Goal: Task Accomplishment & Management: Complete application form

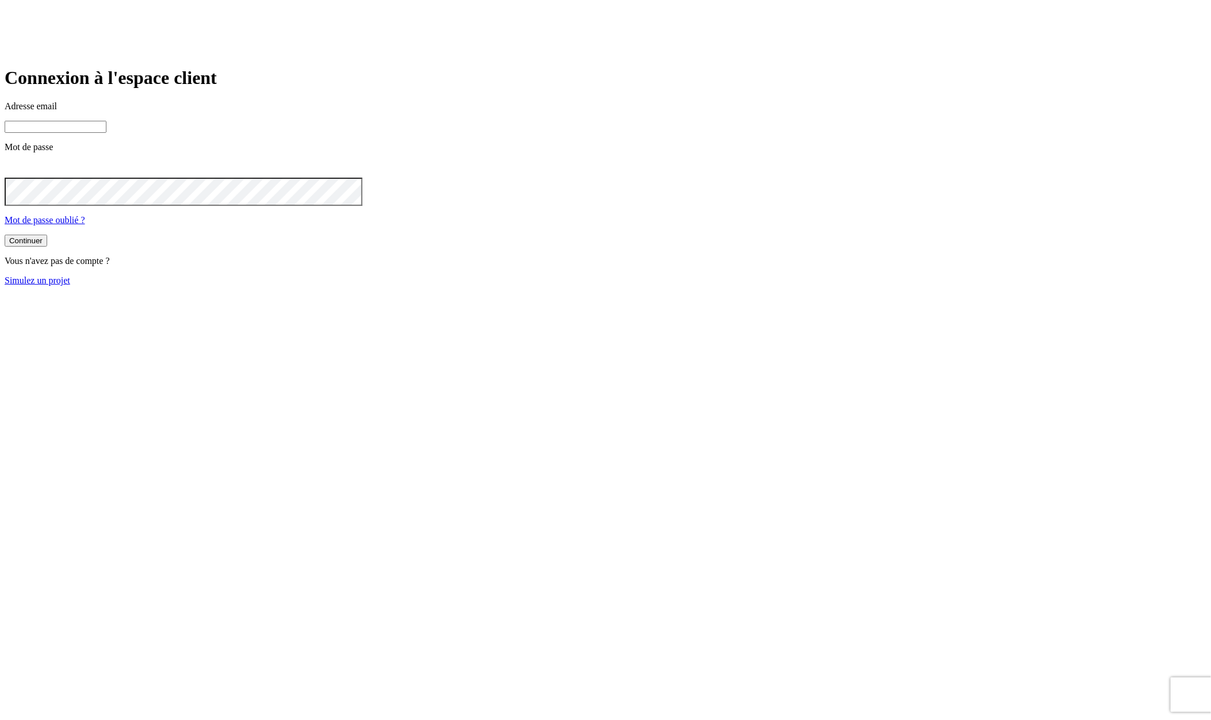
type input "[PERSON_NAME][DOMAIN_NAME][EMAIL_ADDRESS][DOMAIN_NAME]"
click at [70, 285] on link "Simulez un projet" at bounding box center [38, 281] width 66 height 10
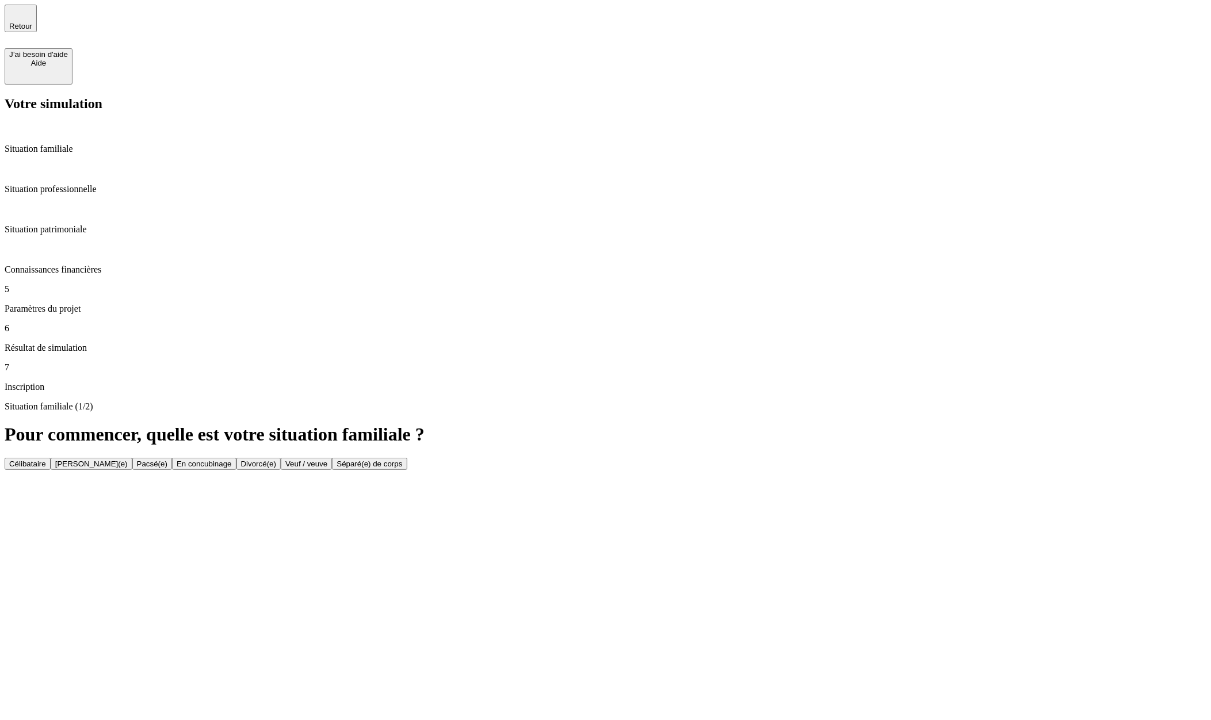
click at [112, 224] on p "Situation patrimoniale" at bounding box center [606, 229] width 1202 height 10
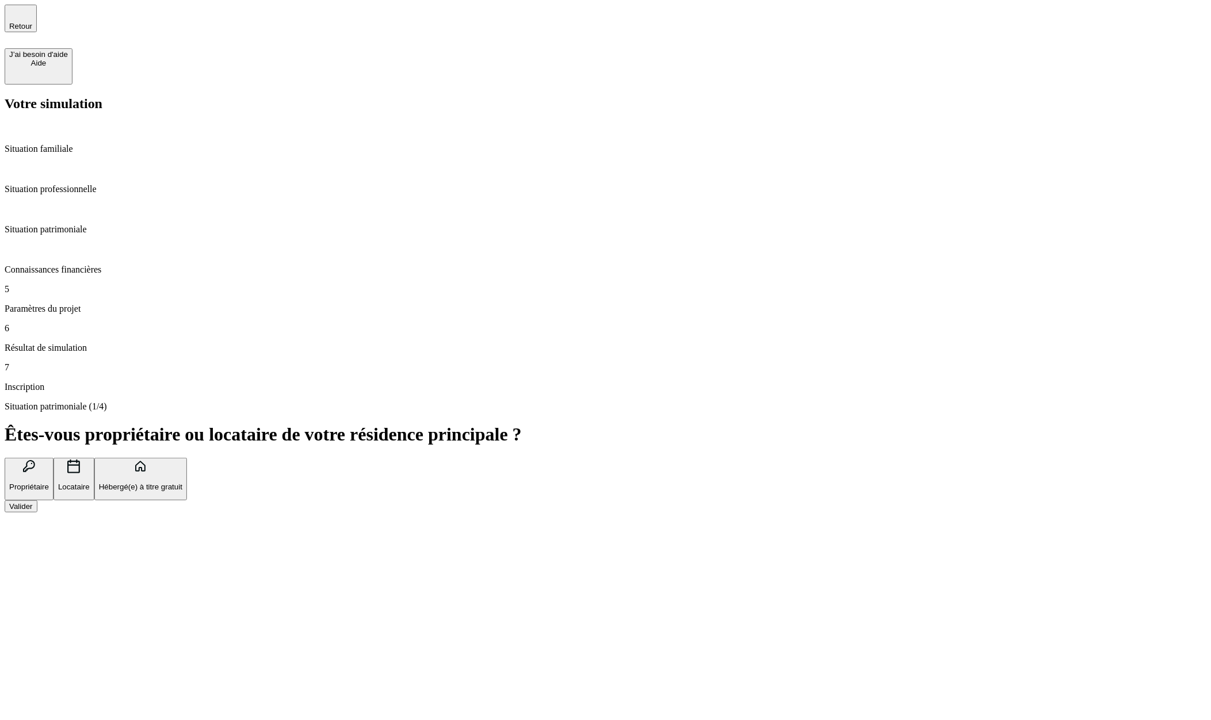
click at [1162, 402] on div "Situation patrimoniale (1/4) Êtes-vous propriétaire ou locataire de votre résid…" at bounding box center [606, 458] width 1202 height 112
click at [37, 501] on button "Valider" at bounding box center [21, 507] width 33 height 12
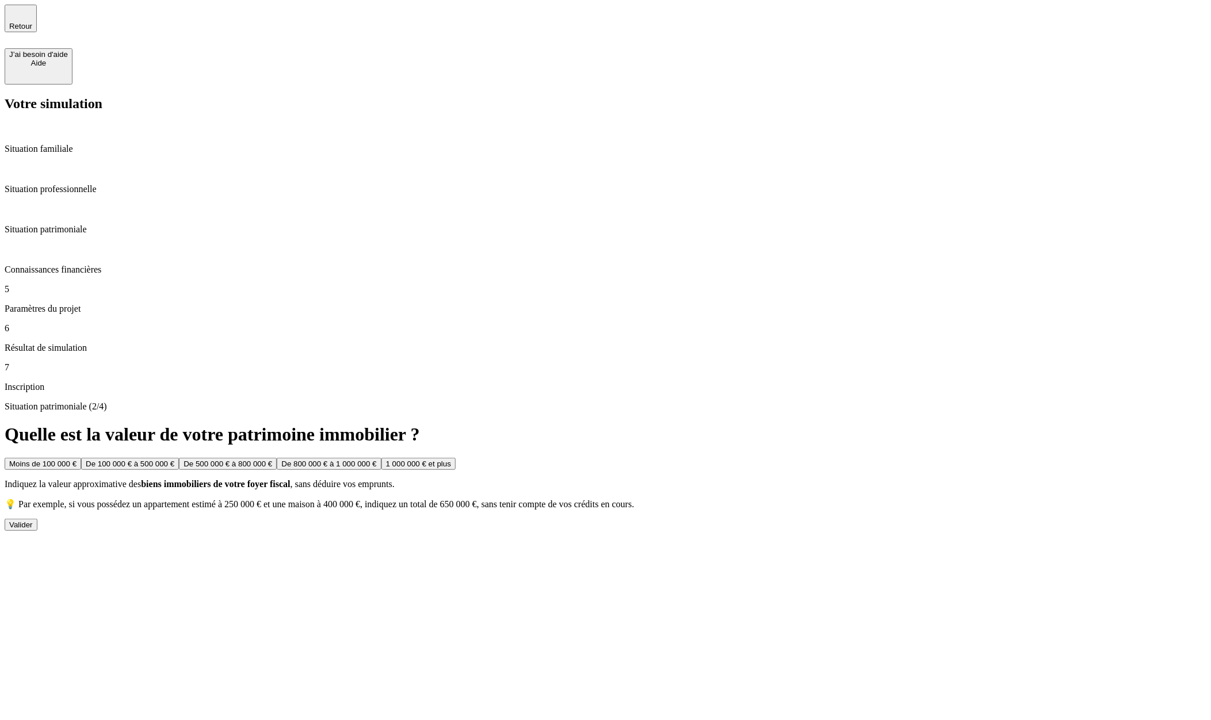
click at [37, 519] on button "Valider" at bounding box center [21, 525] width 33 height 12
click at [37, 539] on button "Valider" at bounding box center [21, 545] width 33 height 12
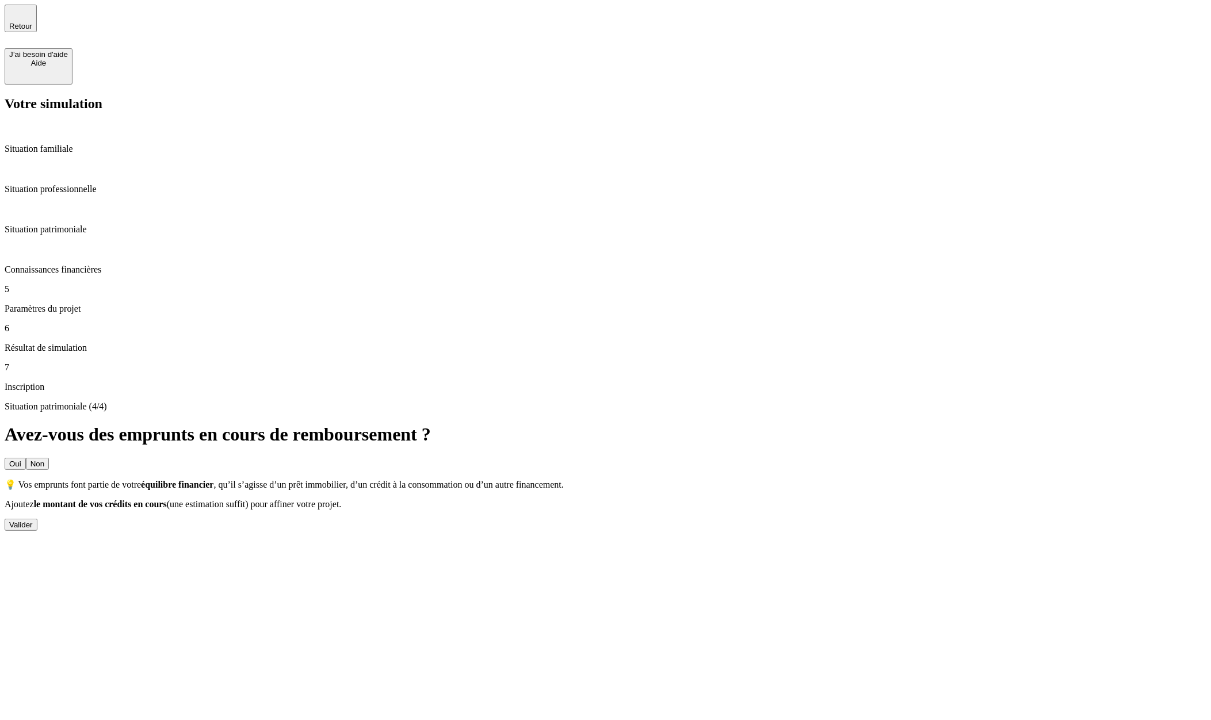
click at [26, 458] on button "Oui" at bounding box center [15, 464] width 21 height 12
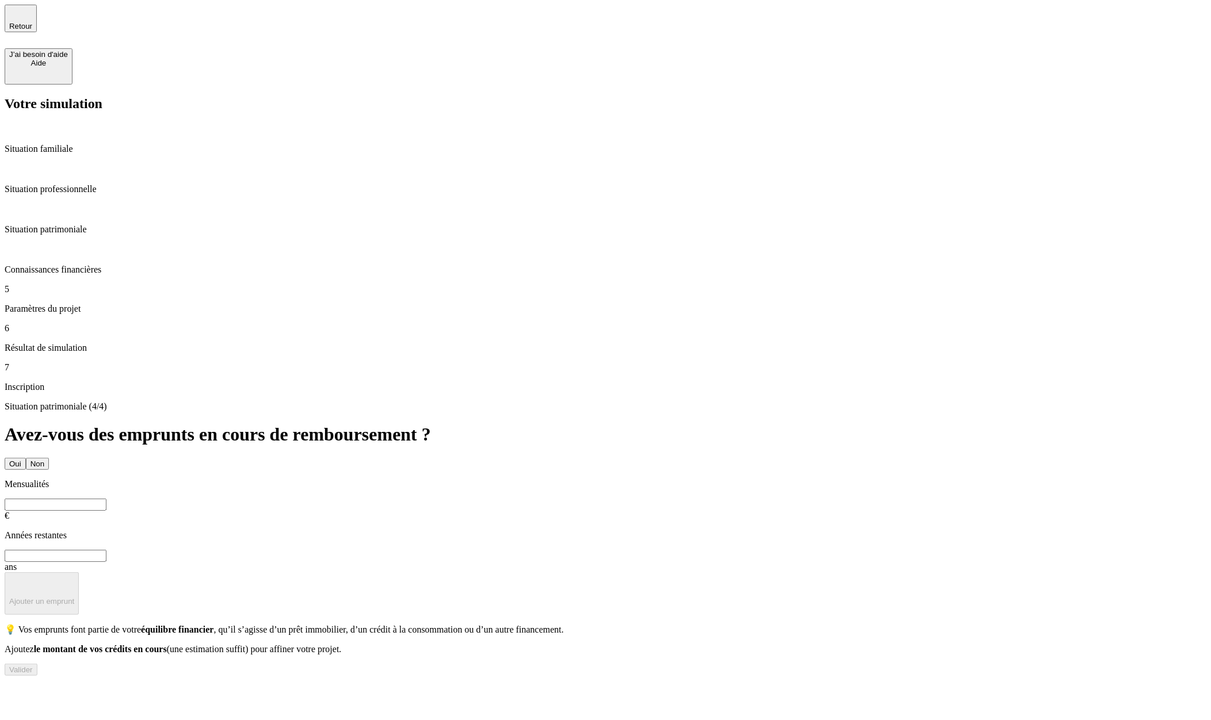
click at [106, 499] on input "text" at bounding box center [56, 505] width 102 height 12
type input "10 000"
click at [106, 550] on input "text" at bounding box center [56, 556] width 102 height 12
type input "10"
click at [37, 664] on button "Valider" at bounding box center [21, 670] width 33 height 12
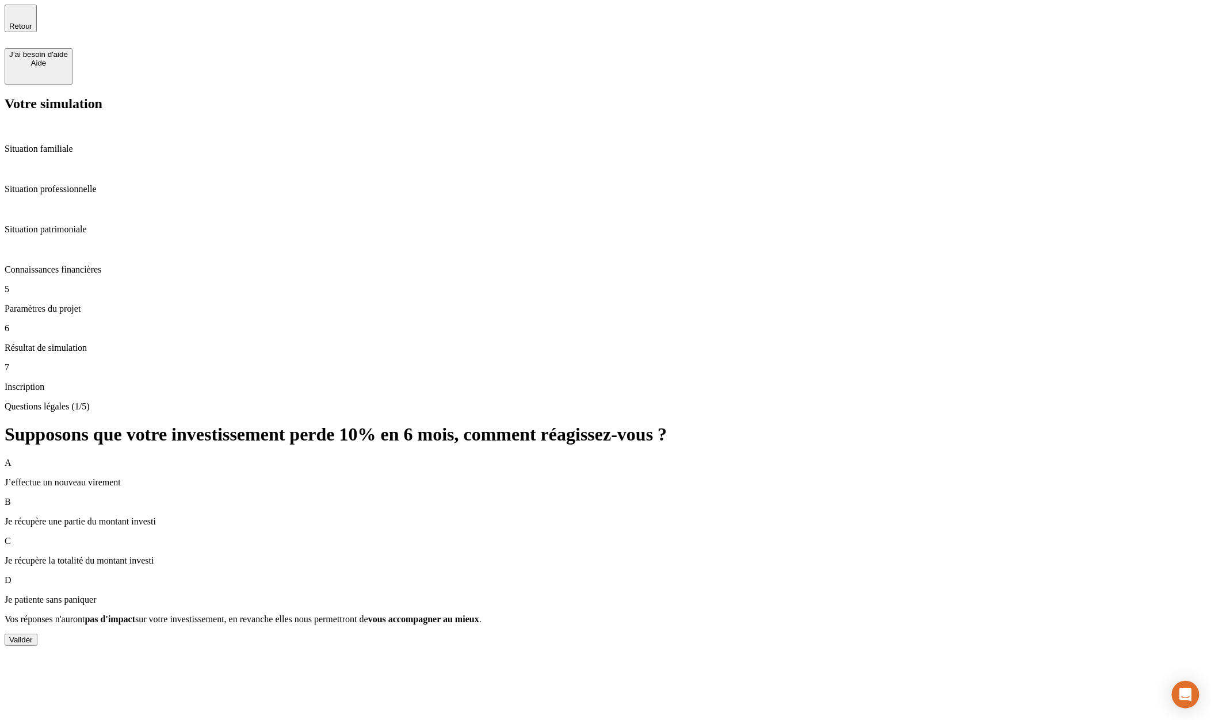
click at [860, 646] on div "Questions légales (1/5) Supposons que votre investissement perde 10% en 6 mois,…" at bounding box center [606, 524] width 1202 height 245
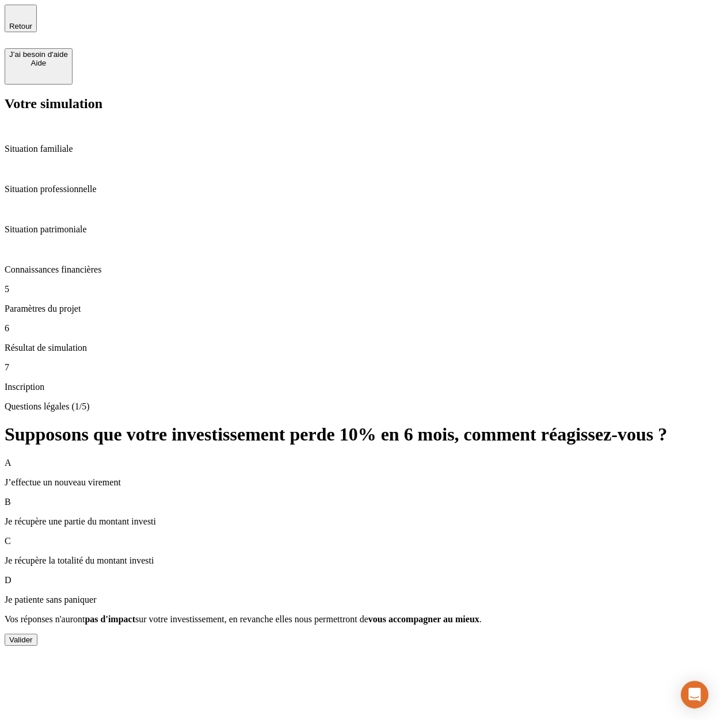
click at [33, 636] on div "Valider" at bounding box center [21, 640] width 24 height 9
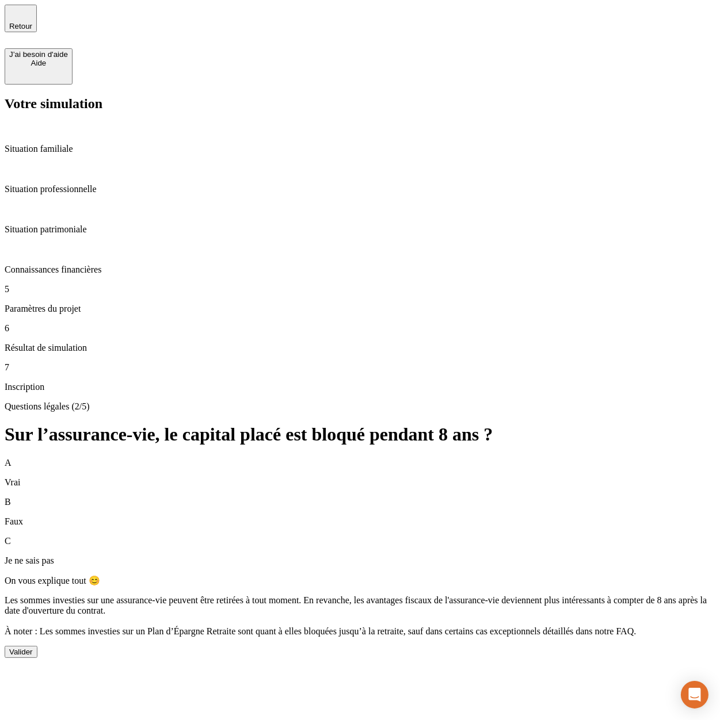
click at [643, 458] on div "A Vrai B Faux C Je ne sais pas On vous explique tout 😊 Les sommes investies sur…" at bounding box center [360, 558] width 711 height 200
click at [89, 265] on p "Connaissances financières" at bounding box center [360, 270] width 711 height 10
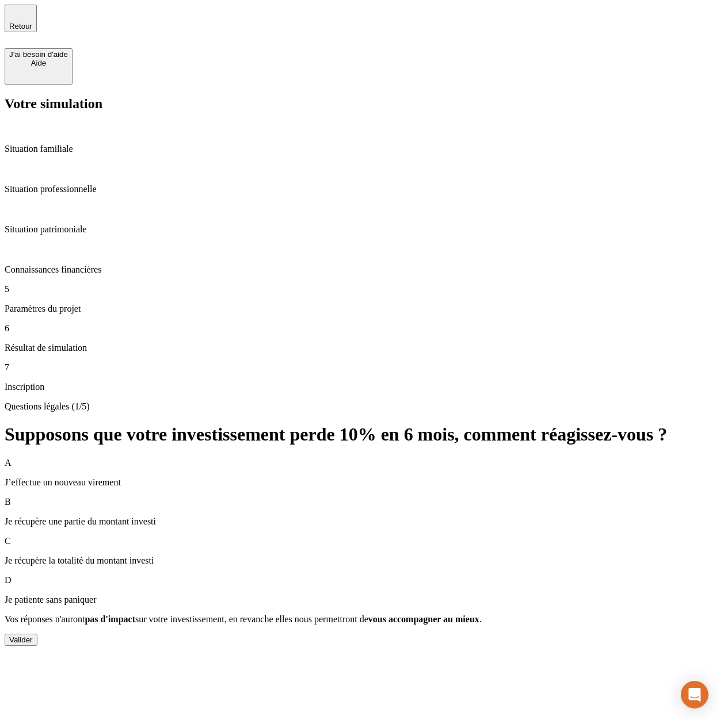
click at [37, 634] on button "Valider" at bounding box center [21, 640] width 33 height 12
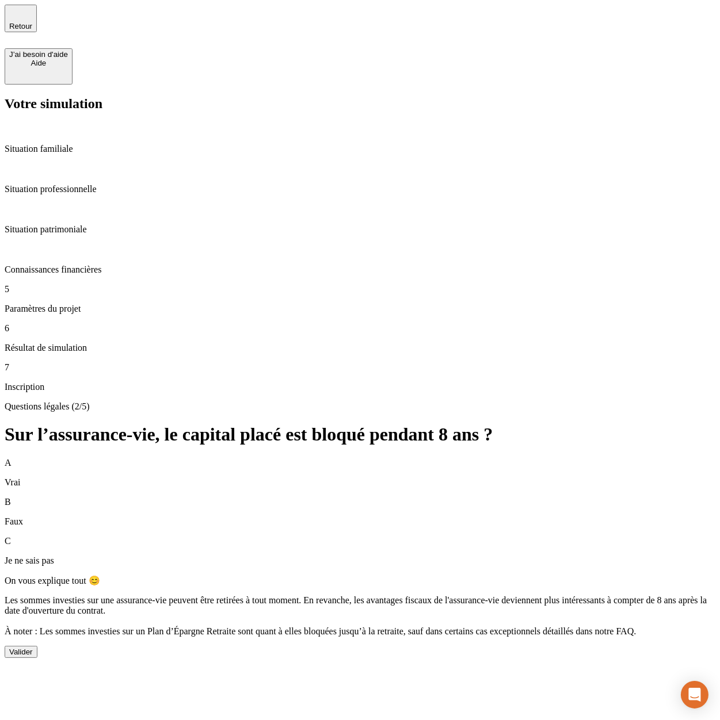
click at [37, 646] on button "Valider" at bounding box center [21, 652] width 33 height 12
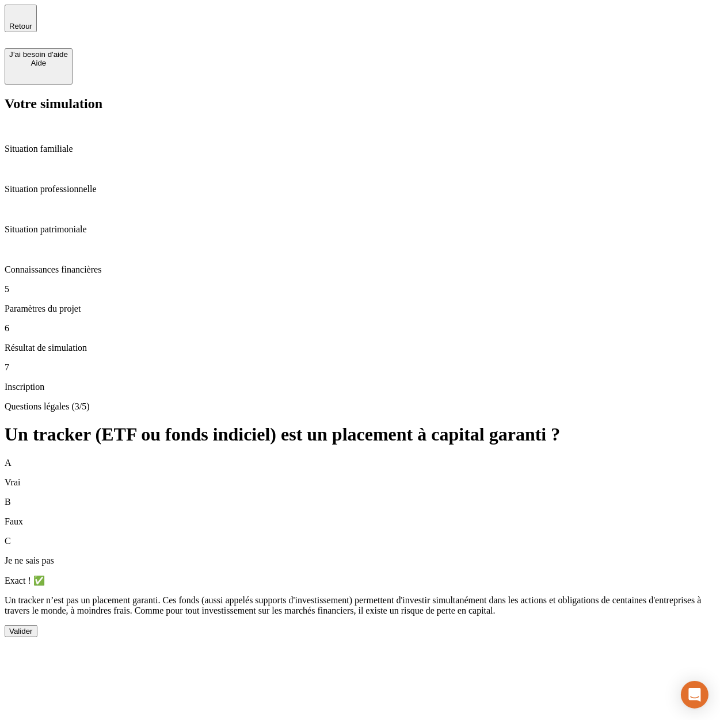
click at [105, 224] on p "Situation patrimoniale" at bounding box center [360, 229] width 711 height 10
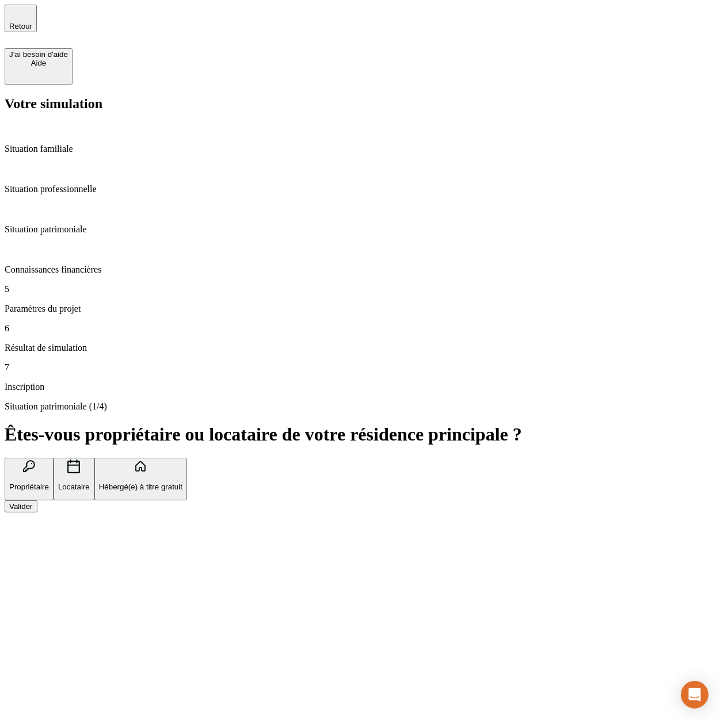
click at [33, 502] on div "Valider" at bounding box center [21, 506] width 24 height 9
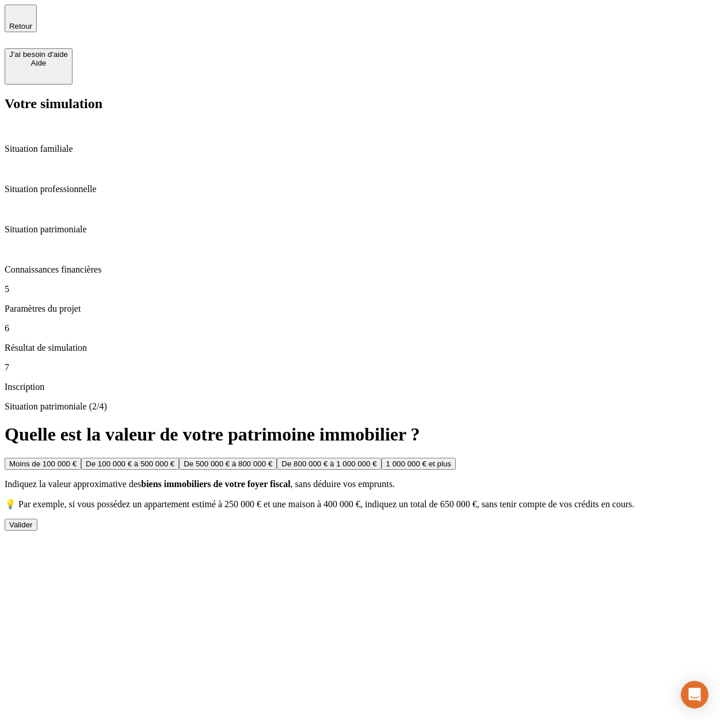
click at [33, 521] on div "Valider" at bounding box center [21, 525] width 24 height 9
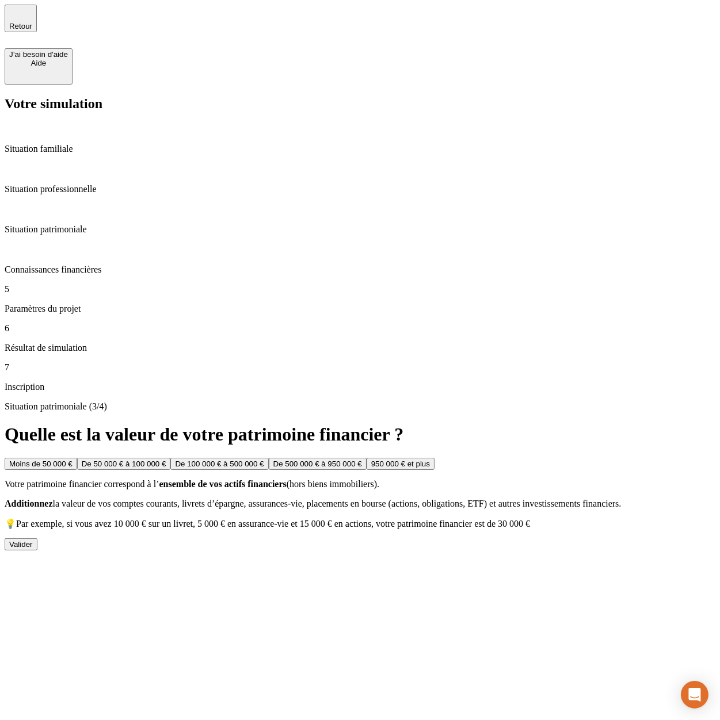
click at [37, 539] on button "Valider" at bounding box center [21, 545] width 33 height 12
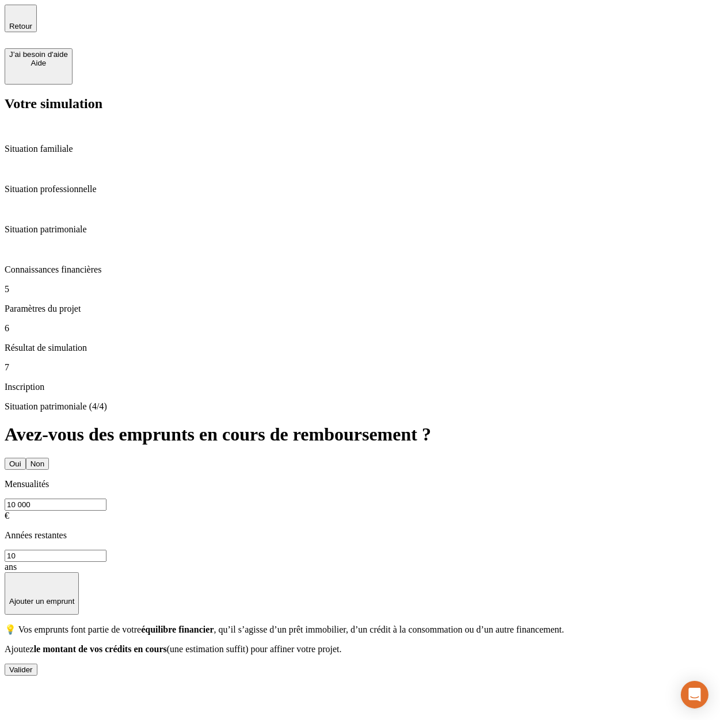
click at [37, 664] on button "Valider" at bounding box center [21, 670] width 33 height 12
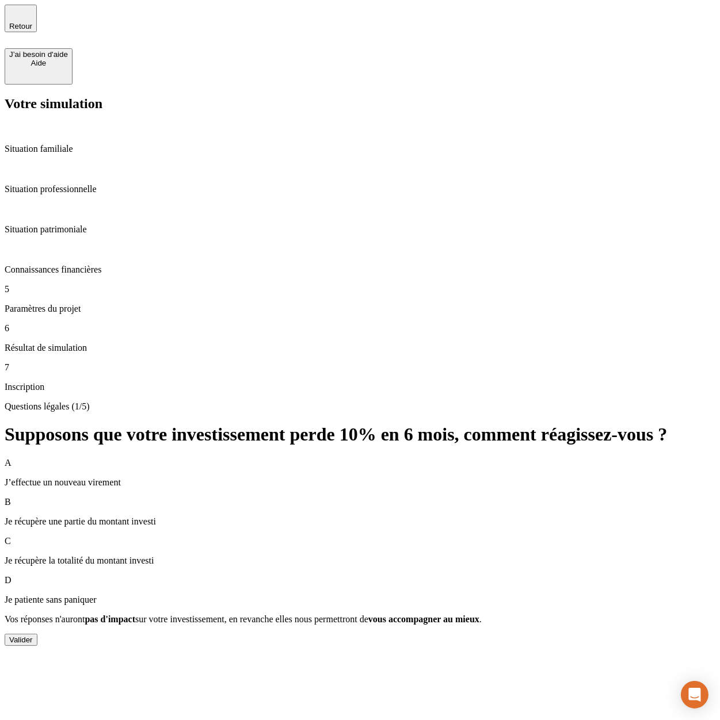
click at [103, 304] on p "Paramètres du projet" at bounding box center [360, 309] width 711 height 10
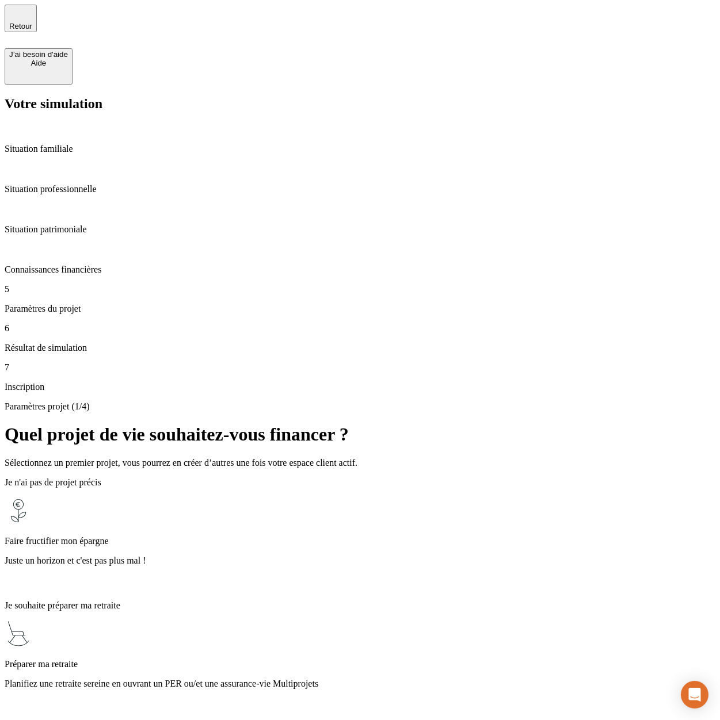
click at [409, 679] on p "Planifiez une retraite sereine en ouvrant un PER ou/et une assurance-vie Multip…" at bounding box center [360, 684] width 711 height 10
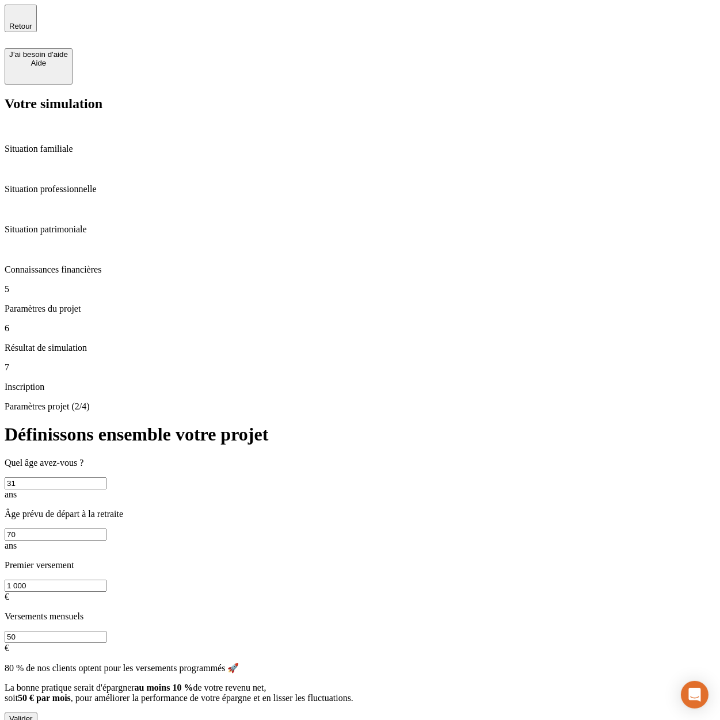
click at [356, 458] on div "Quel âge avez-vous ? 31 ans Âge prévu de départ à la retraite 70 ans Premier ve…" at bounding box center [360, 591] width 711 height 267
click at [106, 580] on input "1 000" at bounding box center [56, 586] width 102 height 12
click at [37, 713] on button "Valider" at bounding box center [21, 719] width 33 height 12
